Goal: Task Accomplishment & Management: Manage account settings

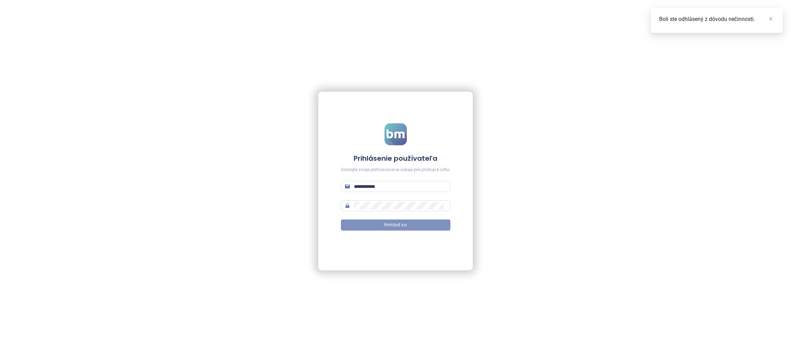
click at [379, 222] on button "Prihlásiť sa" at bounding box center [396, 224] width 110 height 11
drag, startPoint x: 768, startPoint y: 20, endPoint x: 698, endPoint y: 22, distance: 70.1
click at [768, 20] on icon "close" at bounding box center [770, 18] width 5 height 5
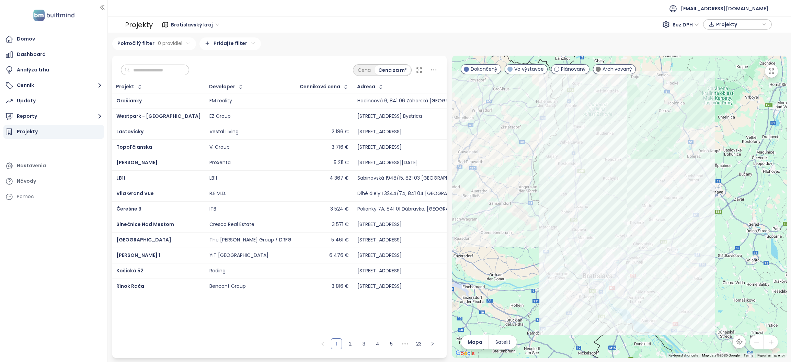
click at [147, 71] on input "text" at bounding box center [158, 70] width 56 height 10
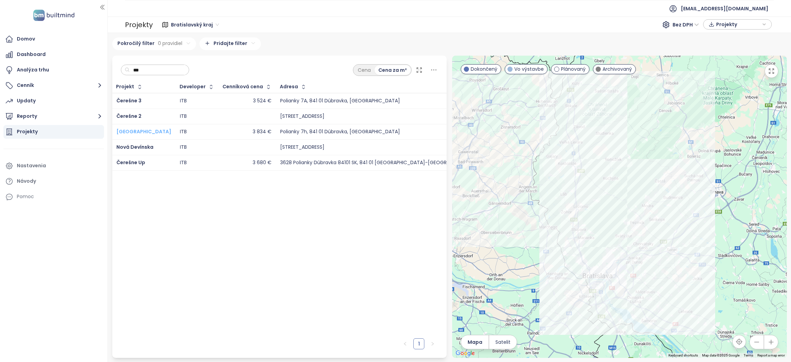
type input "***"
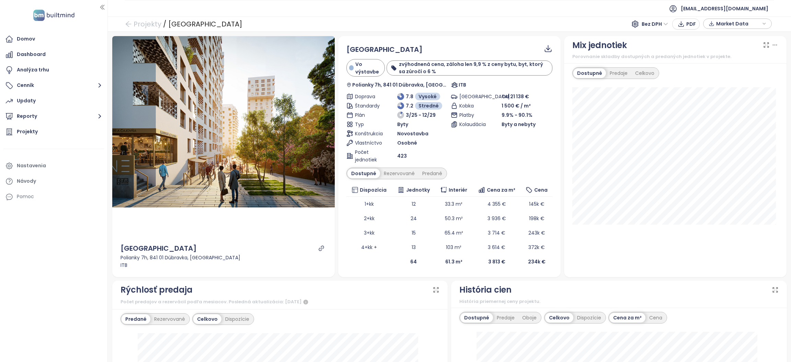
click at [14, 265] on div "Domov Dashboard Analýza trhu Cenník Updaty Reporty Projekty Nastavenia Návody P…" at bounding box center [53, 181] width 107 height 362
